Goal: Task Accomplishment & Management: Manage account settings

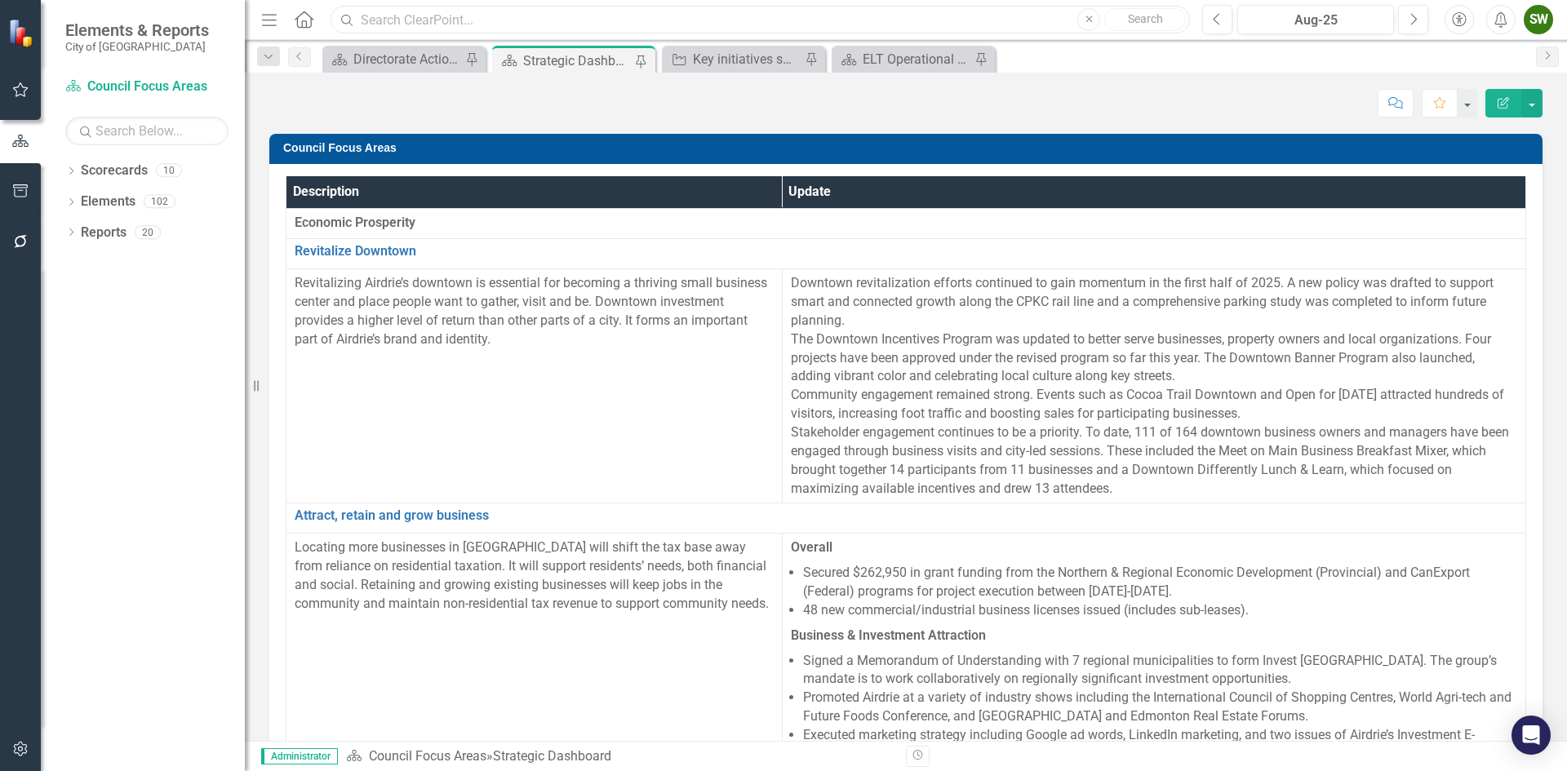
click at [468, 16] on input "text" at bounding box center [759, 20] width 859 height 29
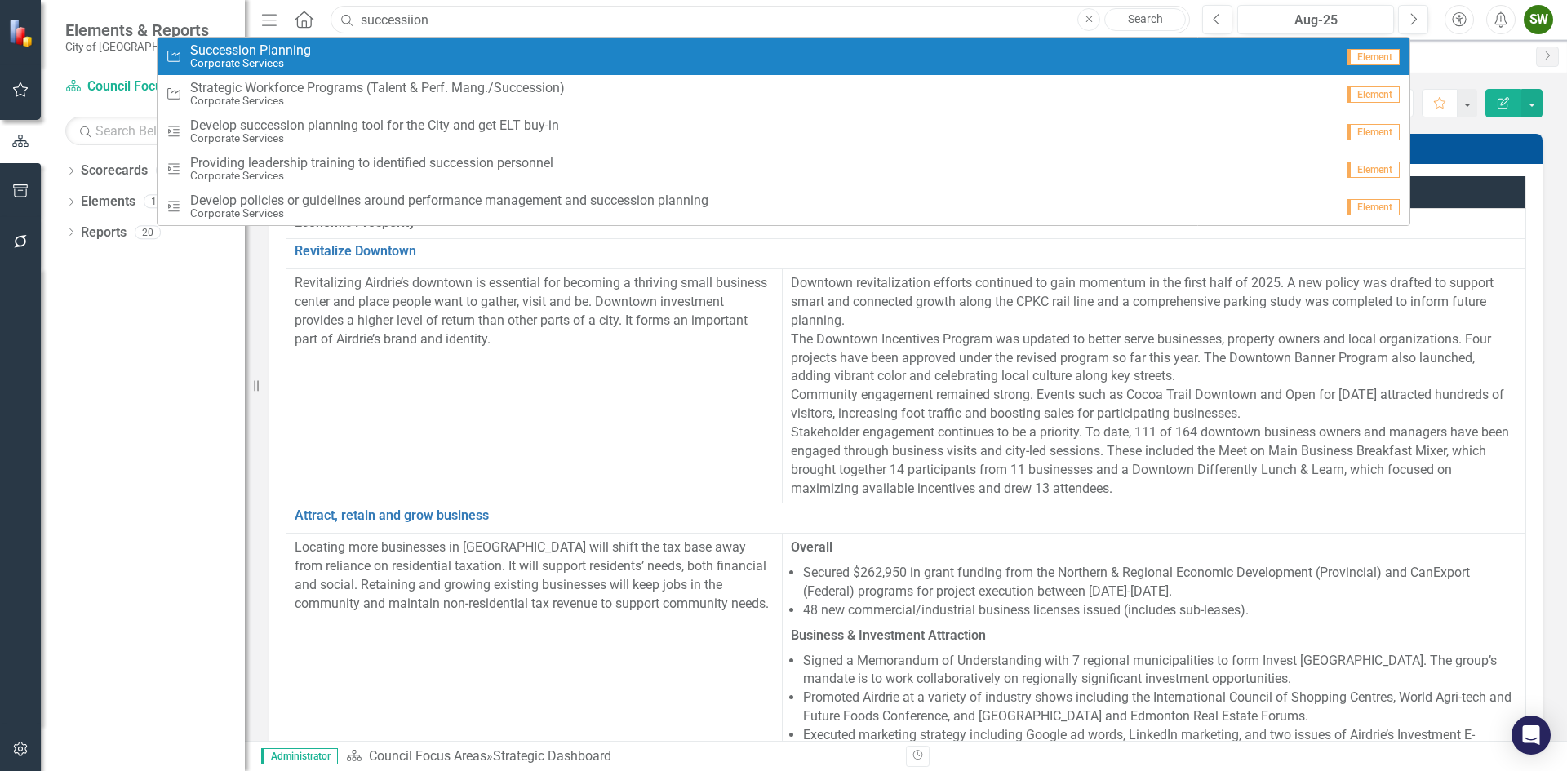
type input "successiion"
click at [252, 49] on span "Succession Planning" at bounding box center [250, 50] width 121 height 15
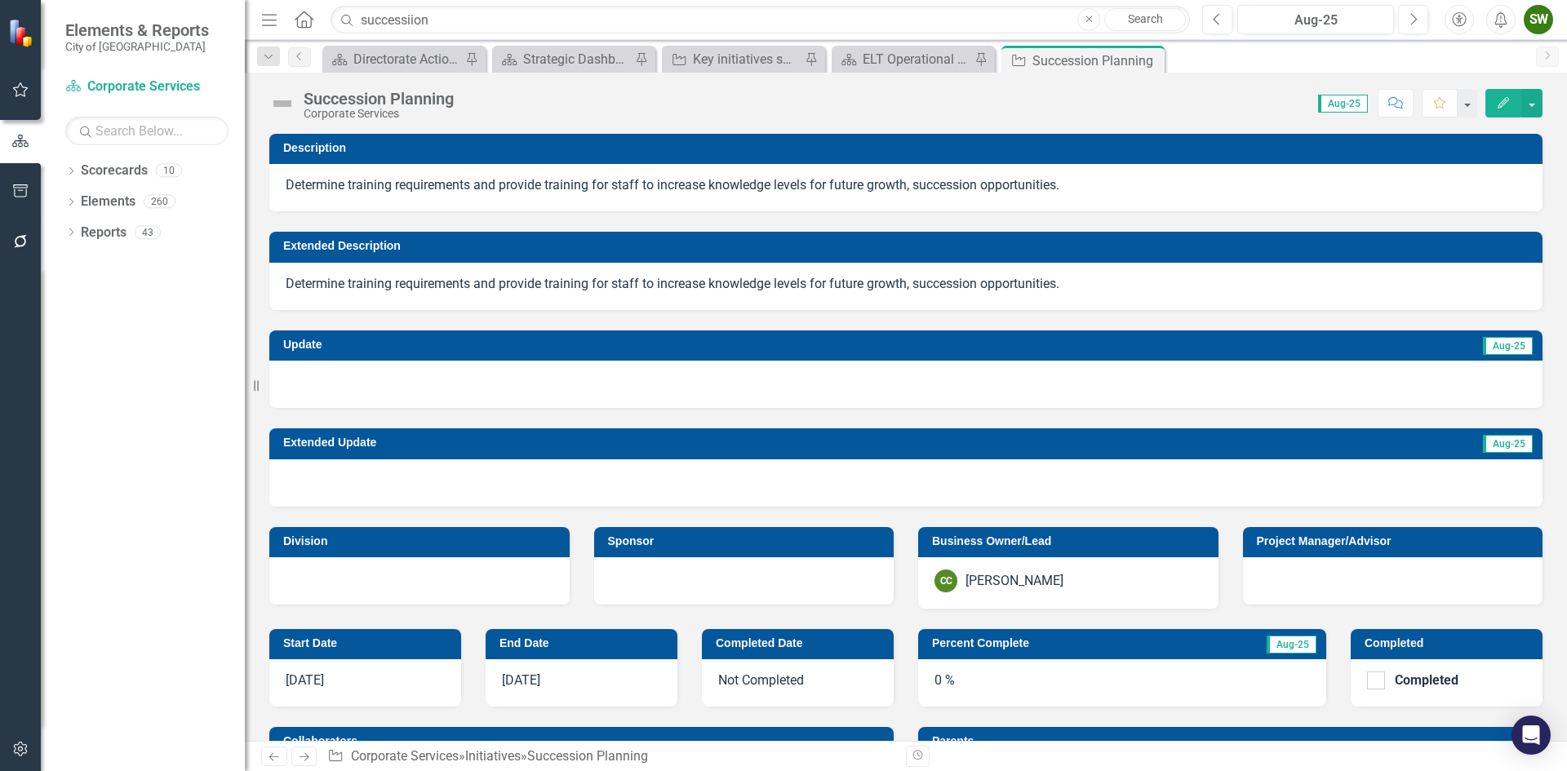
checkbox input "true"
click at [1147, 59] on icon at bounding box center [1149, 60] width 9 height 9
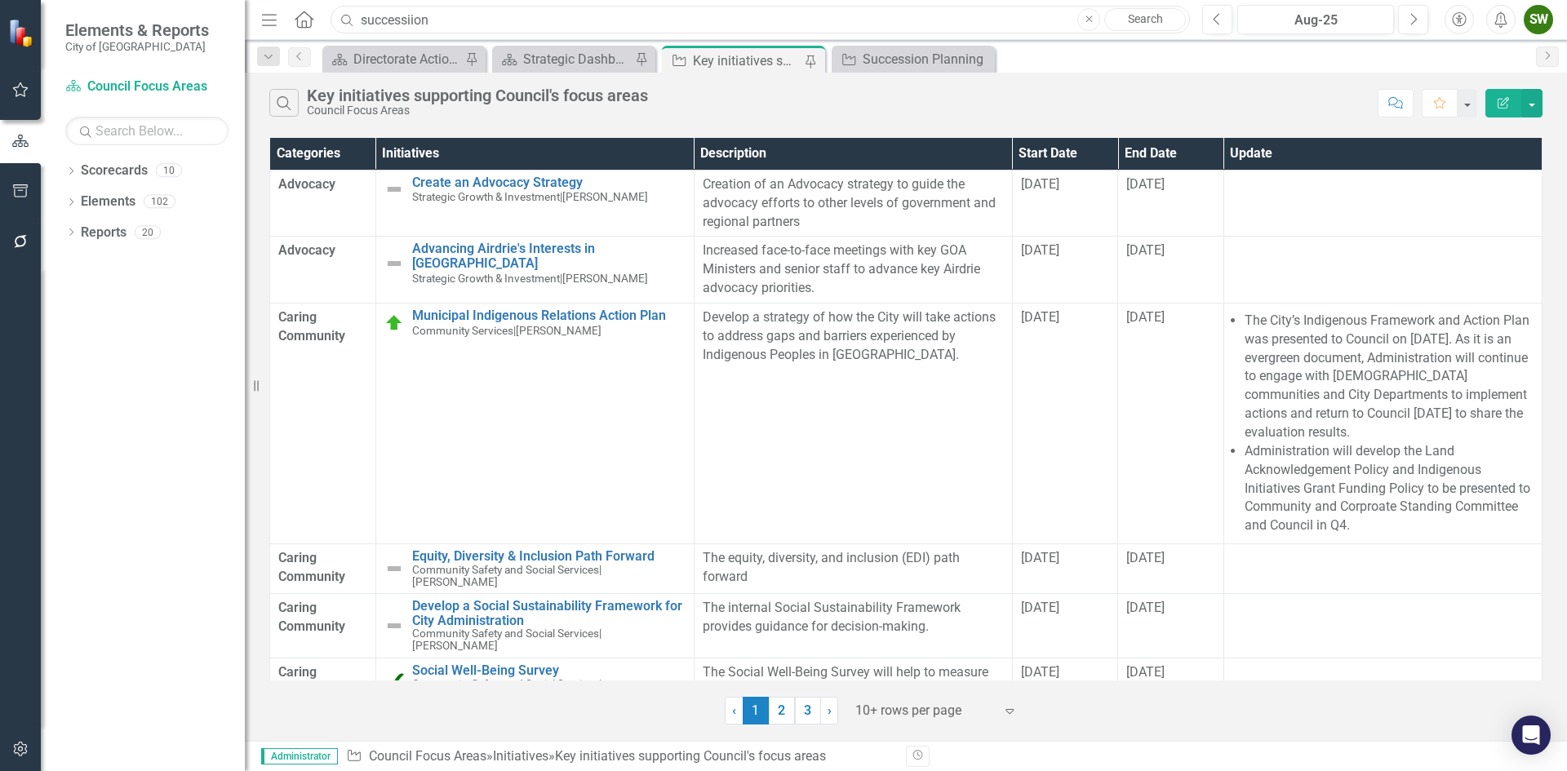
click at [458, 18] on input "successiion" at bounding box center [759, 20] width 859 height 29
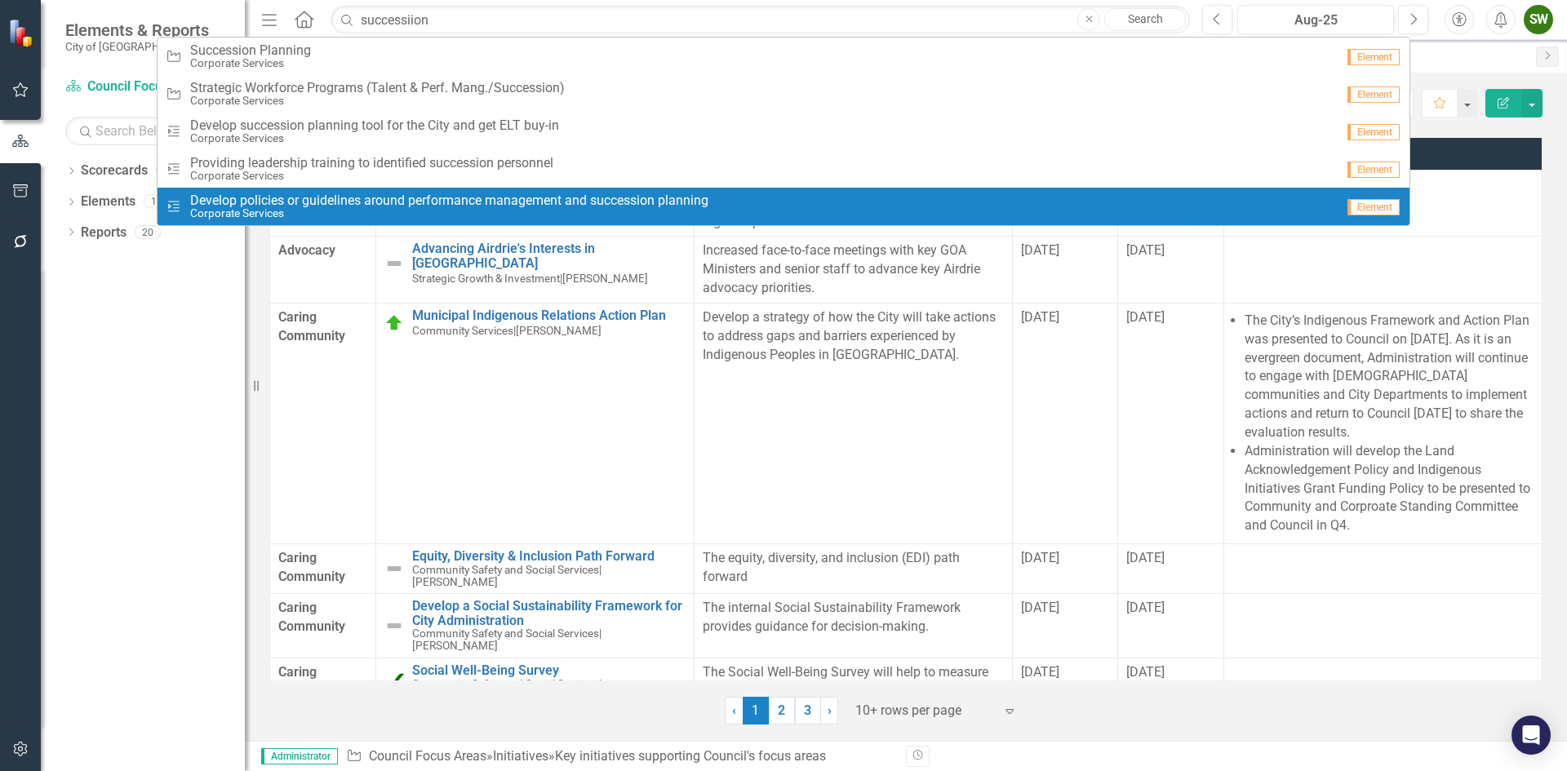
click at [450, 195] on span "Develop policies or guidelines around performance management and succession pla…" at bounding box center [449, 200] width 518 height 15
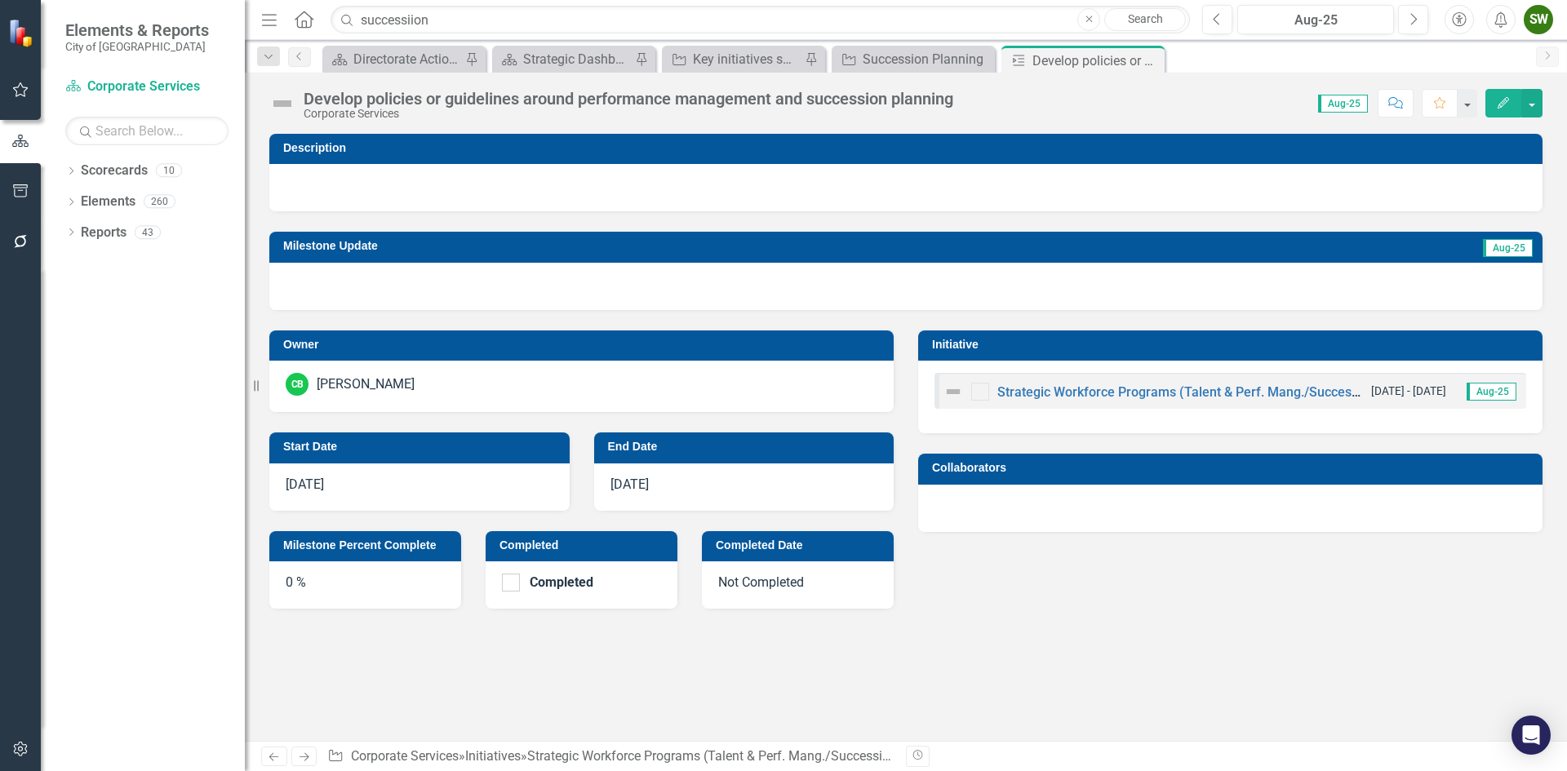
click at [1536, 16] on div "SW" at bounding box center [1537, 19] width 29 height 29
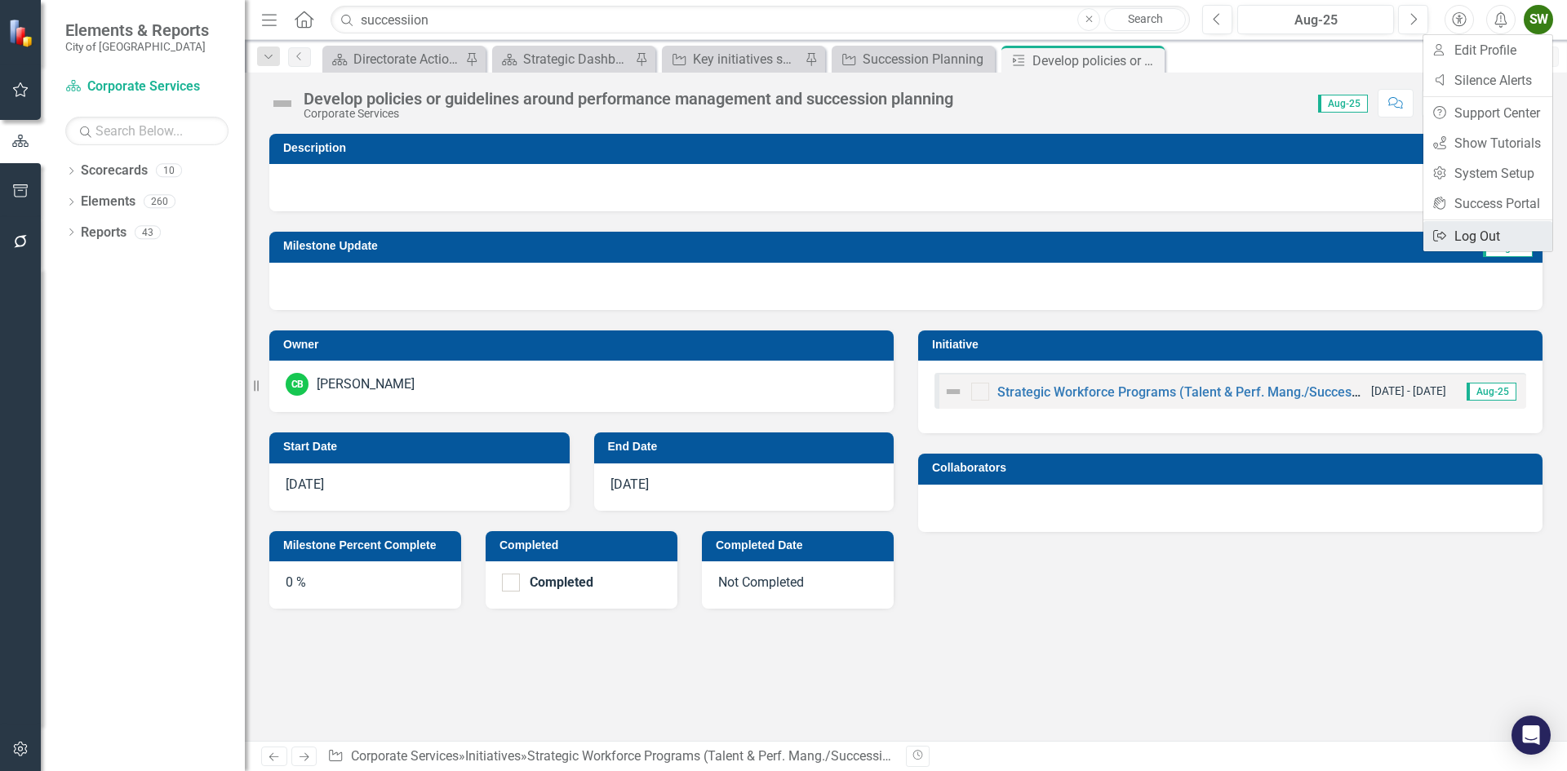
click at [1457, 237] on link "Logout Log Out" at bounding box center [1487, 236] width 129 height 30
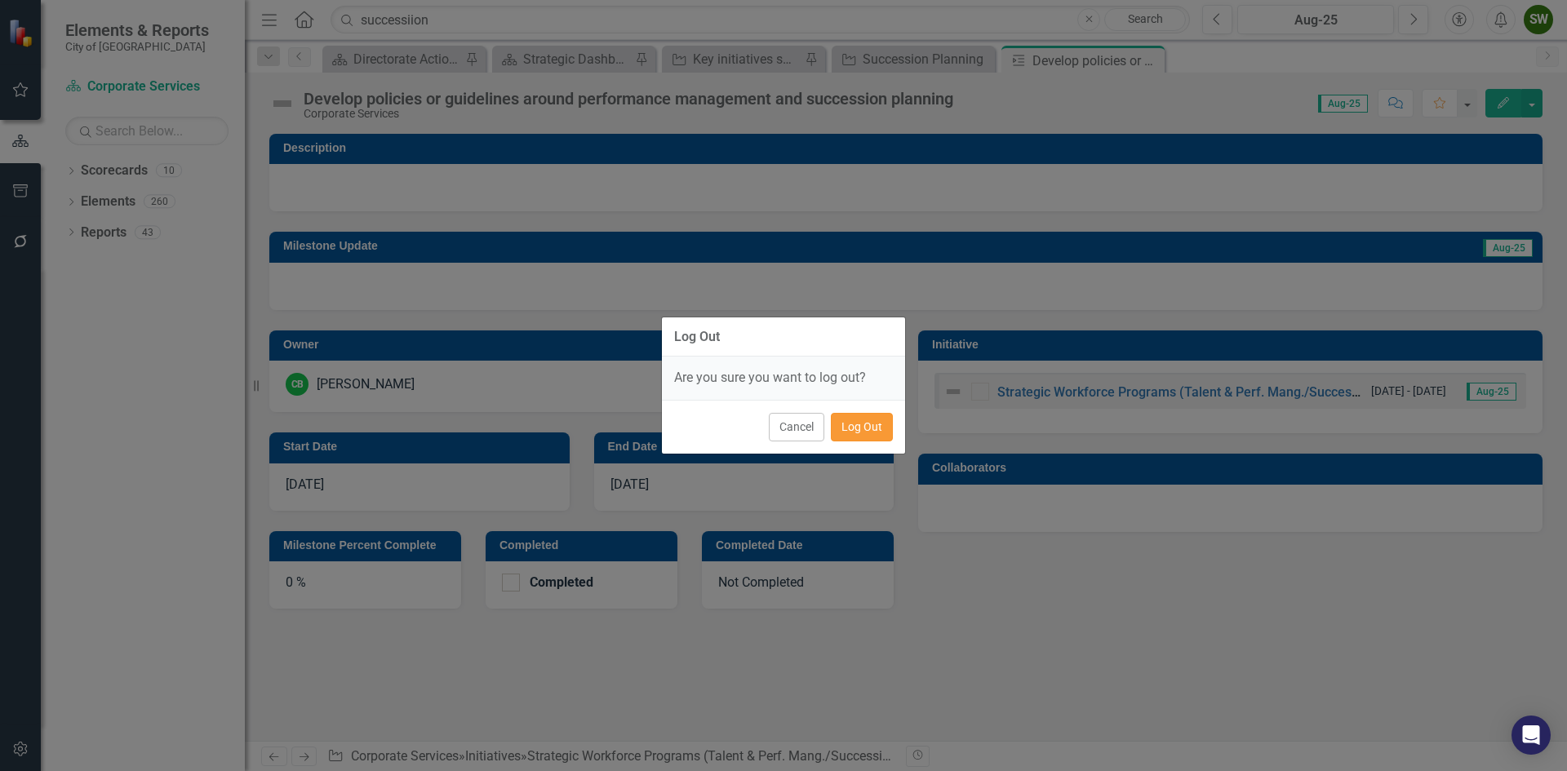
click at [874, 431] on button "Log Out" at bounding box center [862, 427] width 62 height 29
